Goal: Task Accomplishment & Management: Use online tool/utility

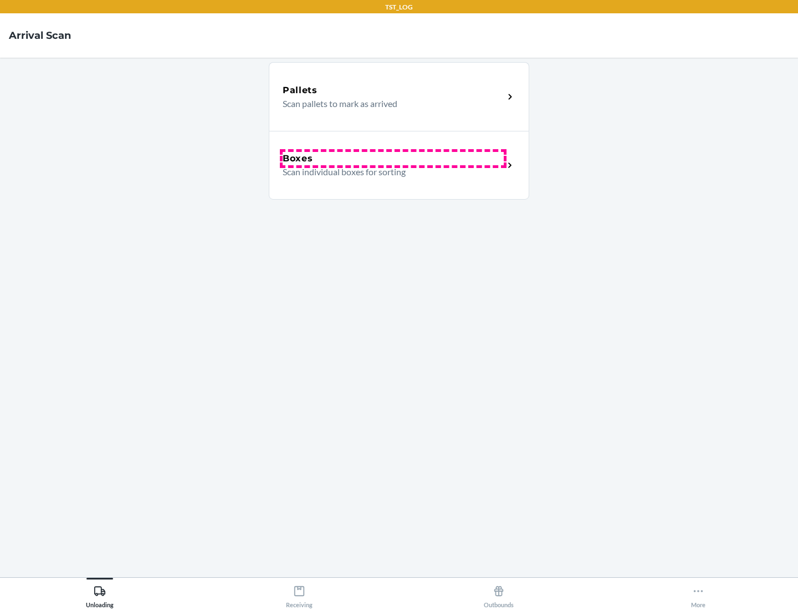
click at [393, 159] on div "Boxes" at bounding box center [393, 158] width 221 height 13
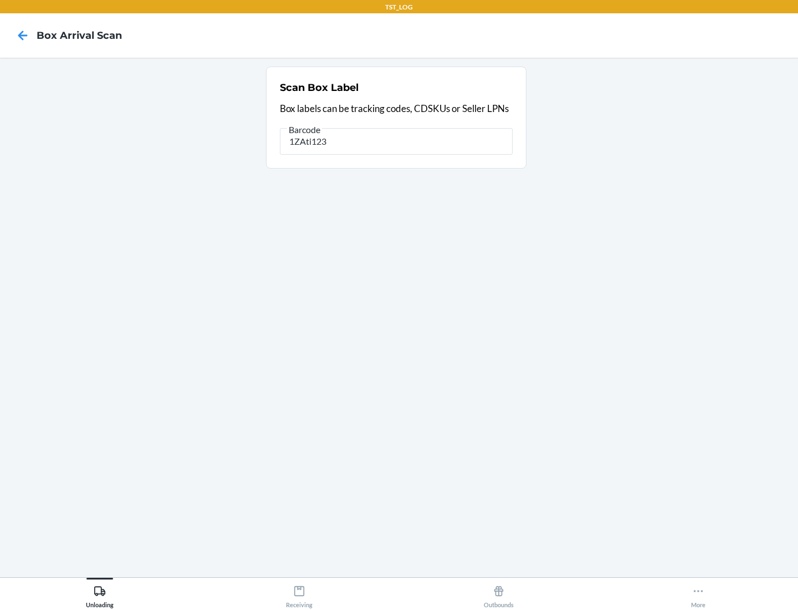
type input "1ZAti123"
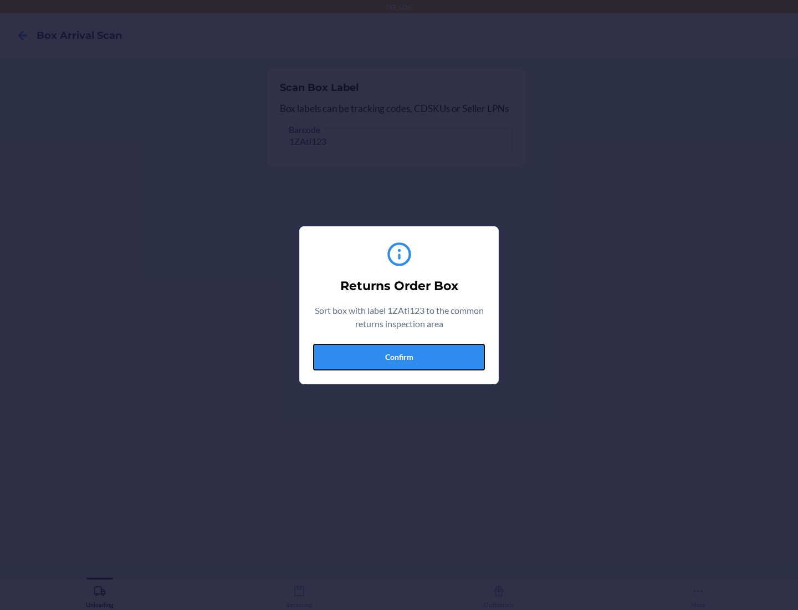
click at [399, 356] on button "Confirm" at bounding box center [399, 357] width 172 height 27
